Goal: Transaction & Acquisition: Purchase product/service

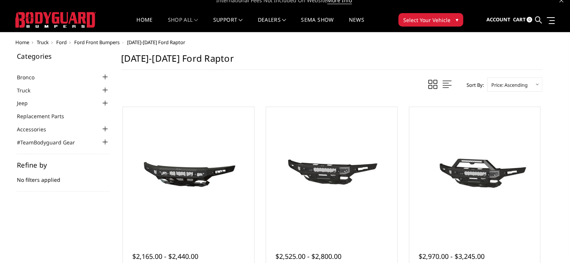
scroll to position [6, 0]
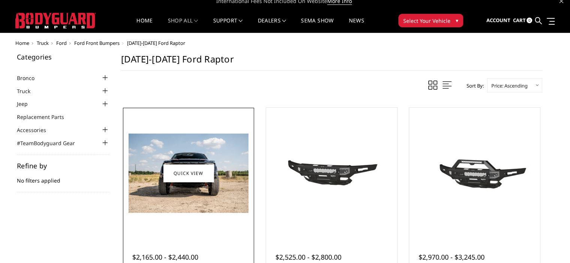
click at [150, 147] on img at bounding box center [188, 173] width 120 height 79
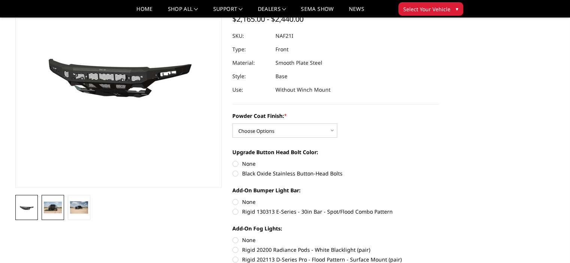
click at [53, 207] on img at bounding box center [53, 208] width 18 height 12
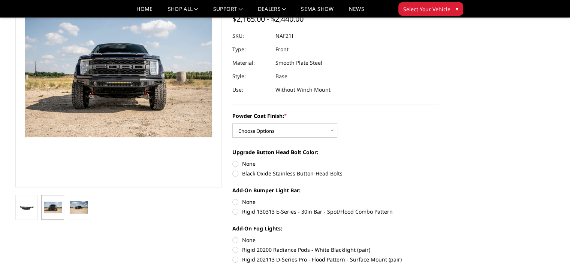
scroll to position [57, 0]
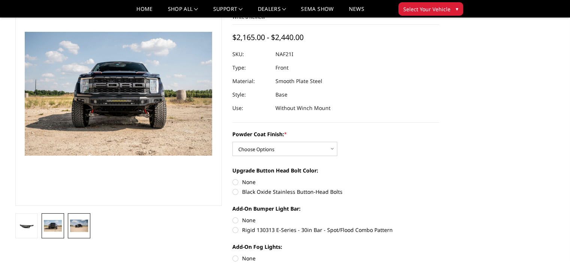
click at [74, 219] on link at bounding box center [79, 225] width 22 height 25
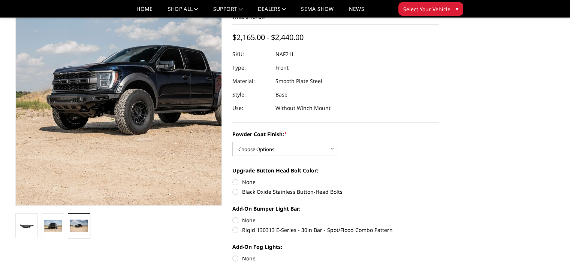
click at [93, 102] on img at bounding box center [152, 90] width 479 height 318
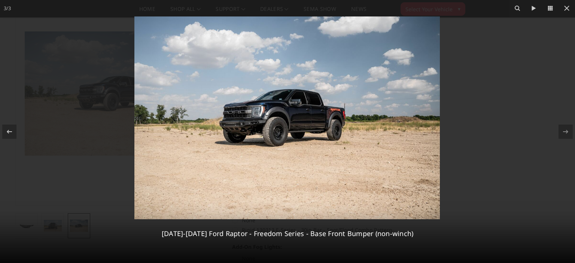
click at [258, 124] on img at bounding box center [287, 117] width 306 height 203
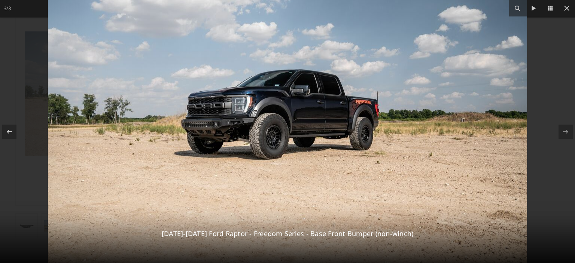
click at [244, 135] on img at bounding box center [287, 114] width 479 height 318
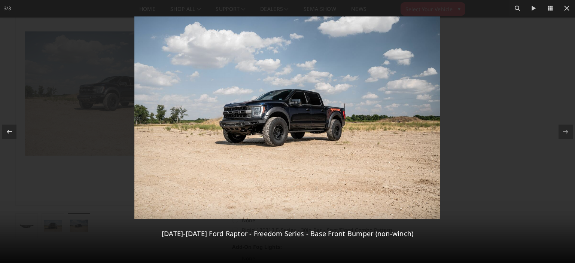
click at [244, 134] on img at bounding box center [287, 117] width 306 height 203
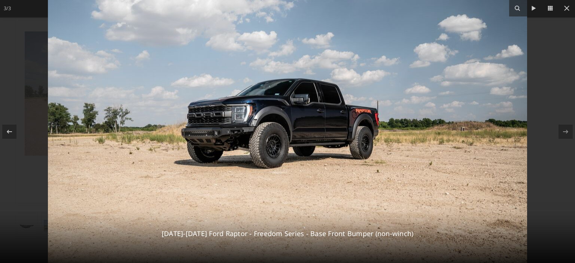
drag, startPoint x: 243, startPoint y: 134, endPoint x: 205, endPoint y: 157, distance: 44.9
click at [207, 158] on img at bounding box center [287, 123] width 479 height 318
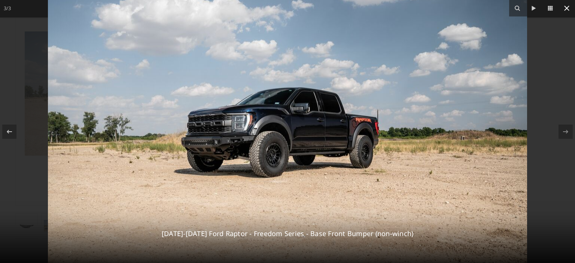
click at [566, 9] on icon at bounding box center [566, 8] width 5 height 5
